Goal: Task Accomplishment & Management: Complete application form

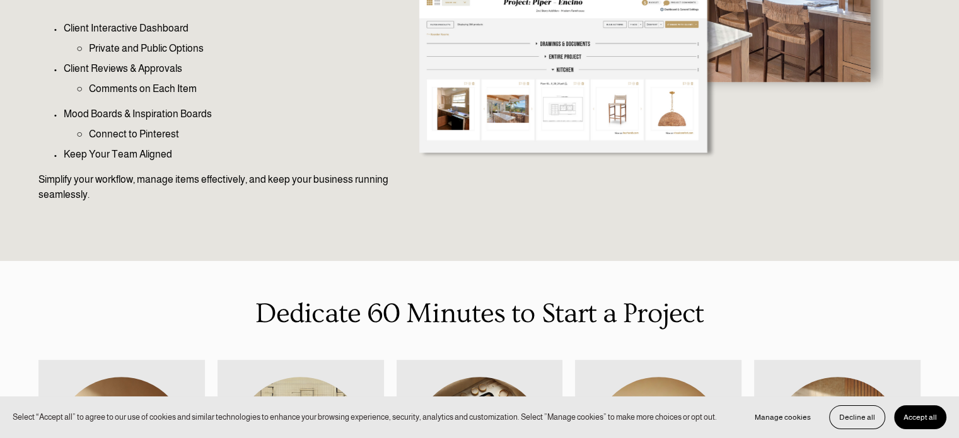
scroll to position [315, 0]
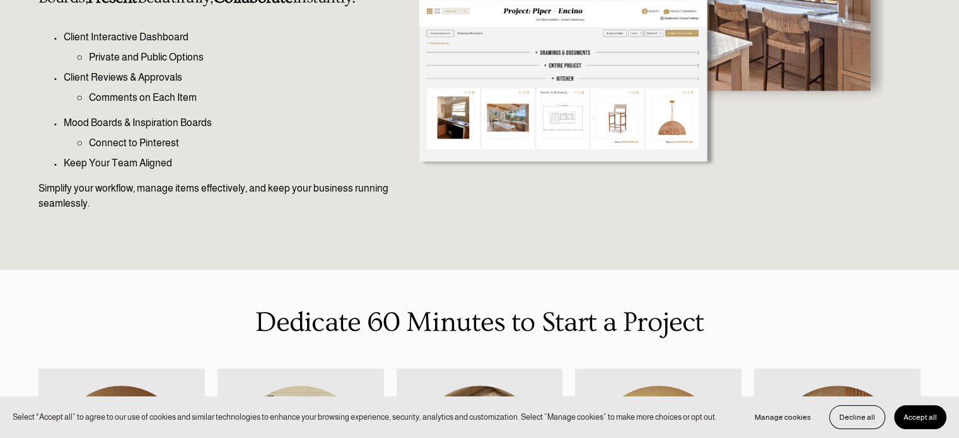
click at [907, 423] on button "Accept all" at bounding box center [920, 417] width 52 height 24
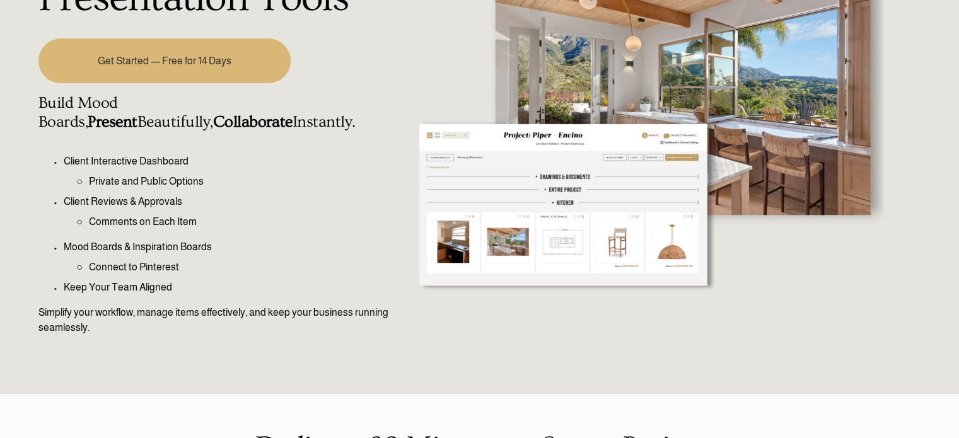
scroll to position [0, 0]
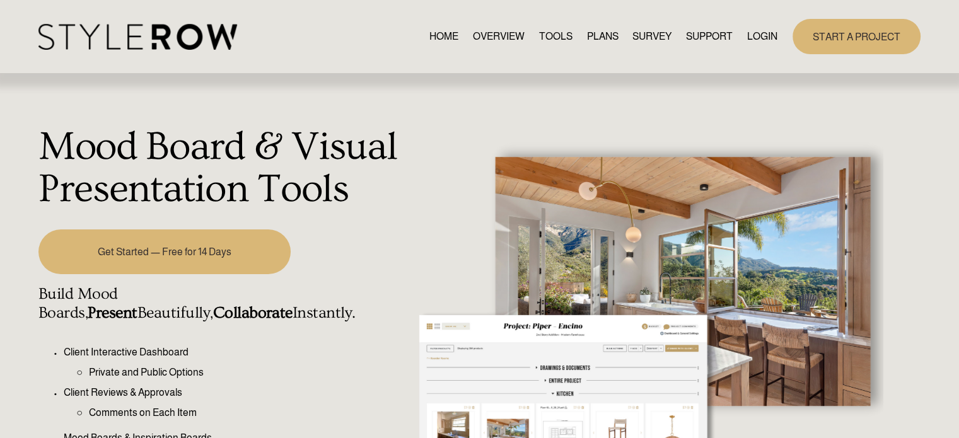
click at [442, 31] on link "HOME" at bounding box center [443, 36] width 29 height 17
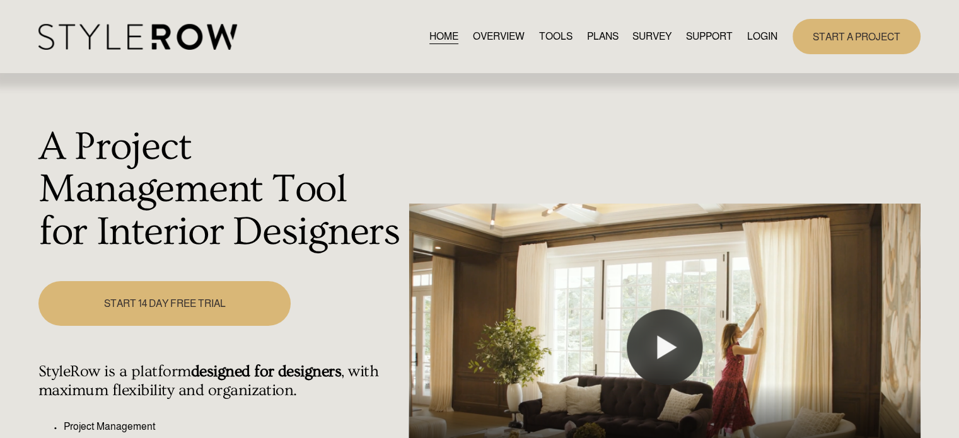
click at [820, 40] on link "START A PROJECT" at bounding box center [857, 36] width 128 height 35
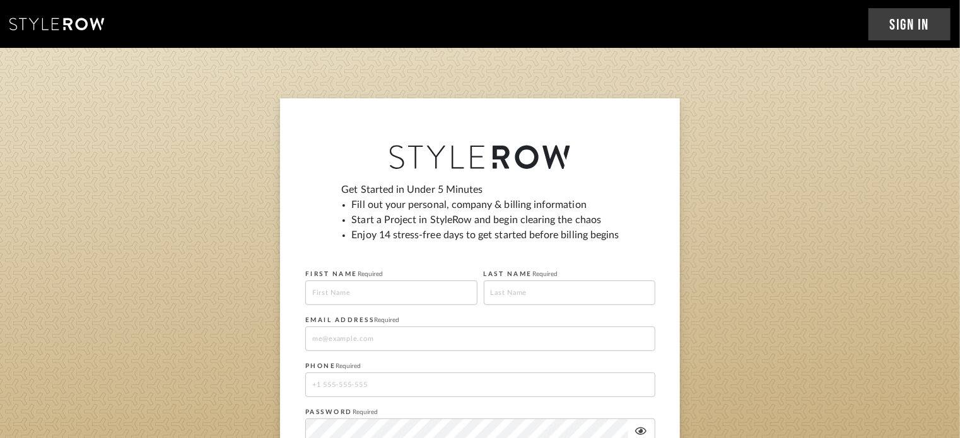
click at [376, 300] on input at bounding box center [391, 293] width 172 height 25
